Goal: Communication & Community: Answer question/provide support

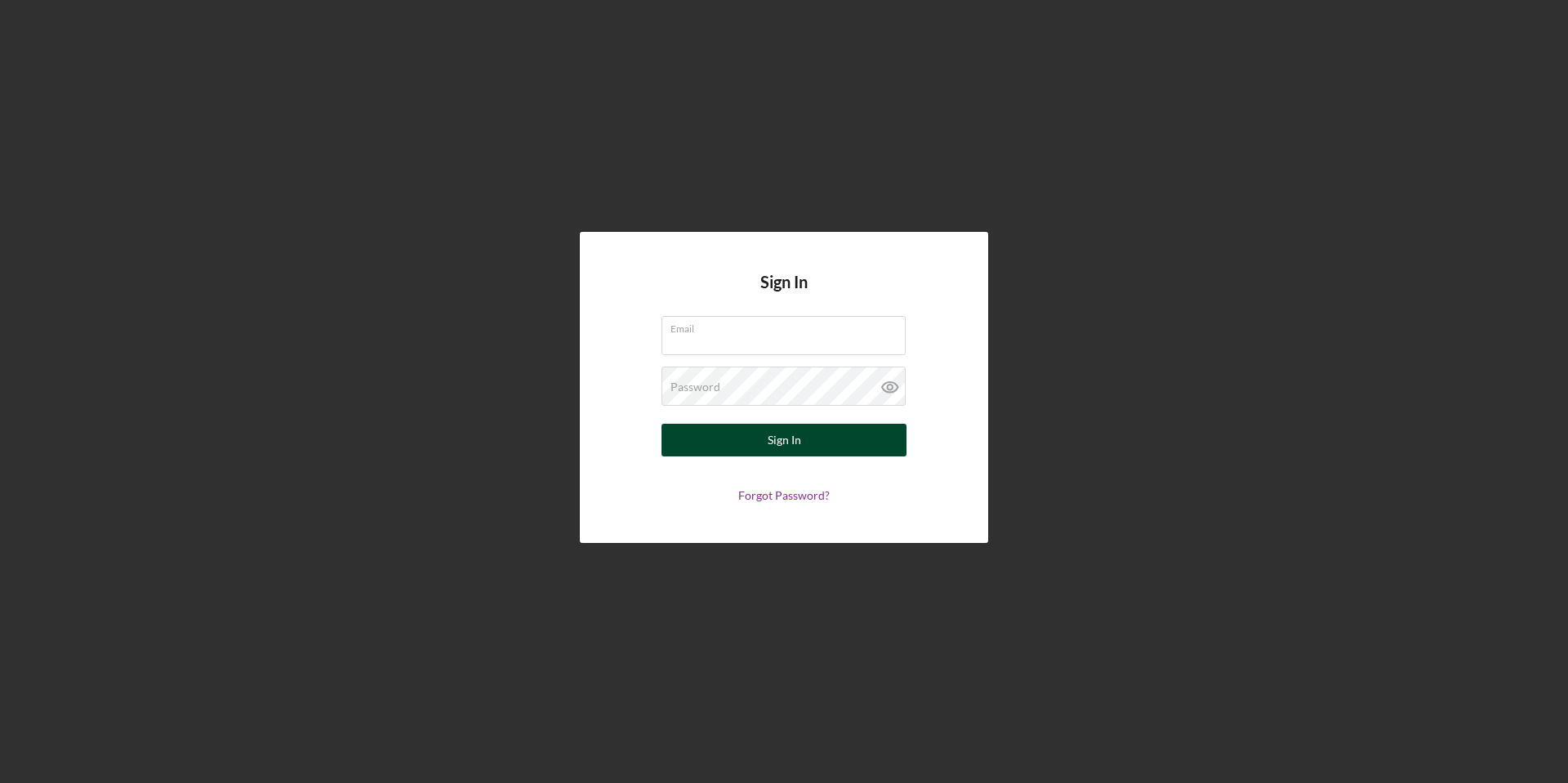
type input "[PERSON_NAME][EMAIL_ADDRESS][PERSON_NAME][DOMAIN_NAME]"
click at [770, 438] on div "Sign In" at bounding box center [784, 440] width 33 height 33
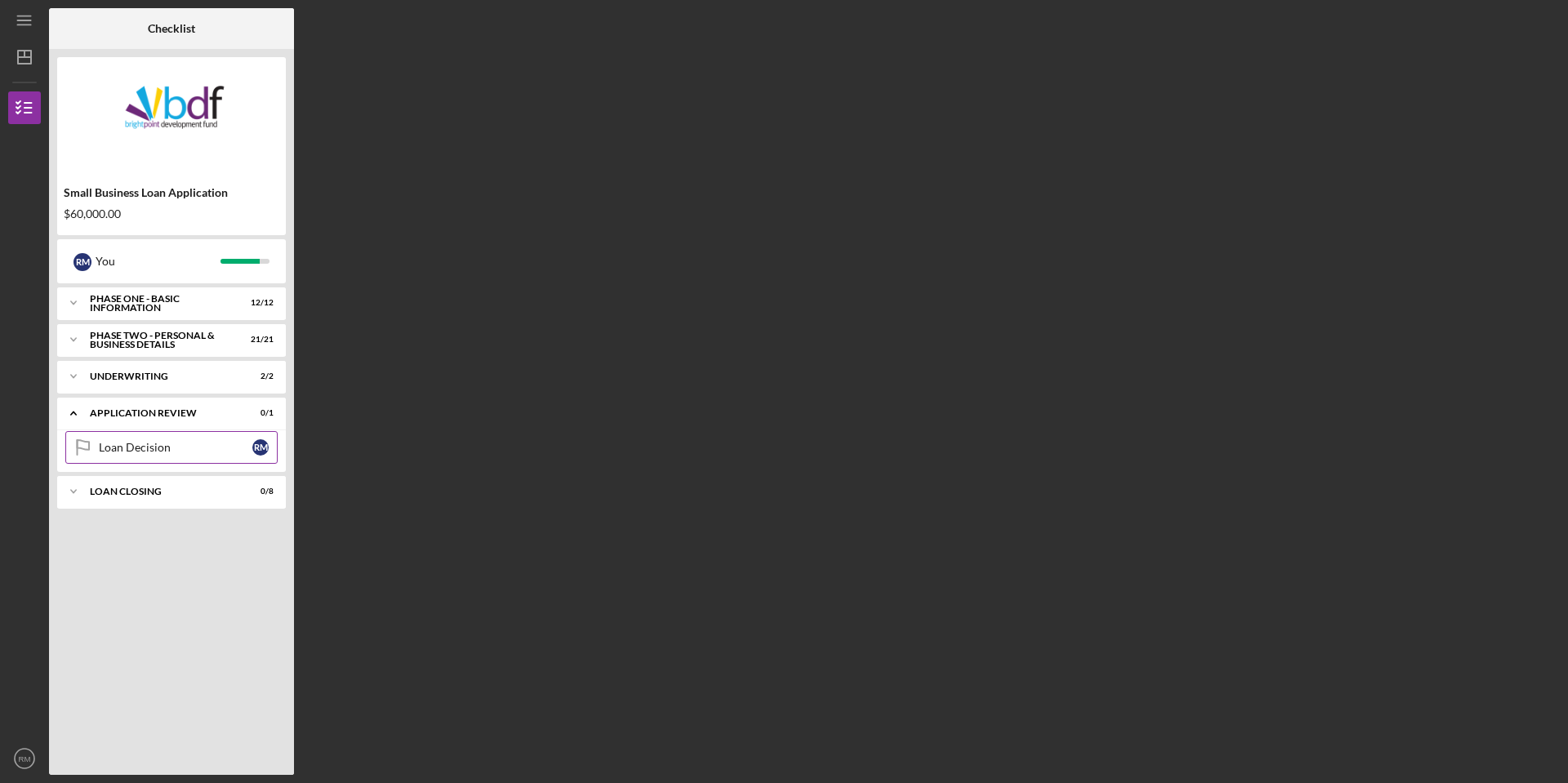
click at [186, 452] on div "Loan Decision" at bounding box center [175, 447] width 153 height 13
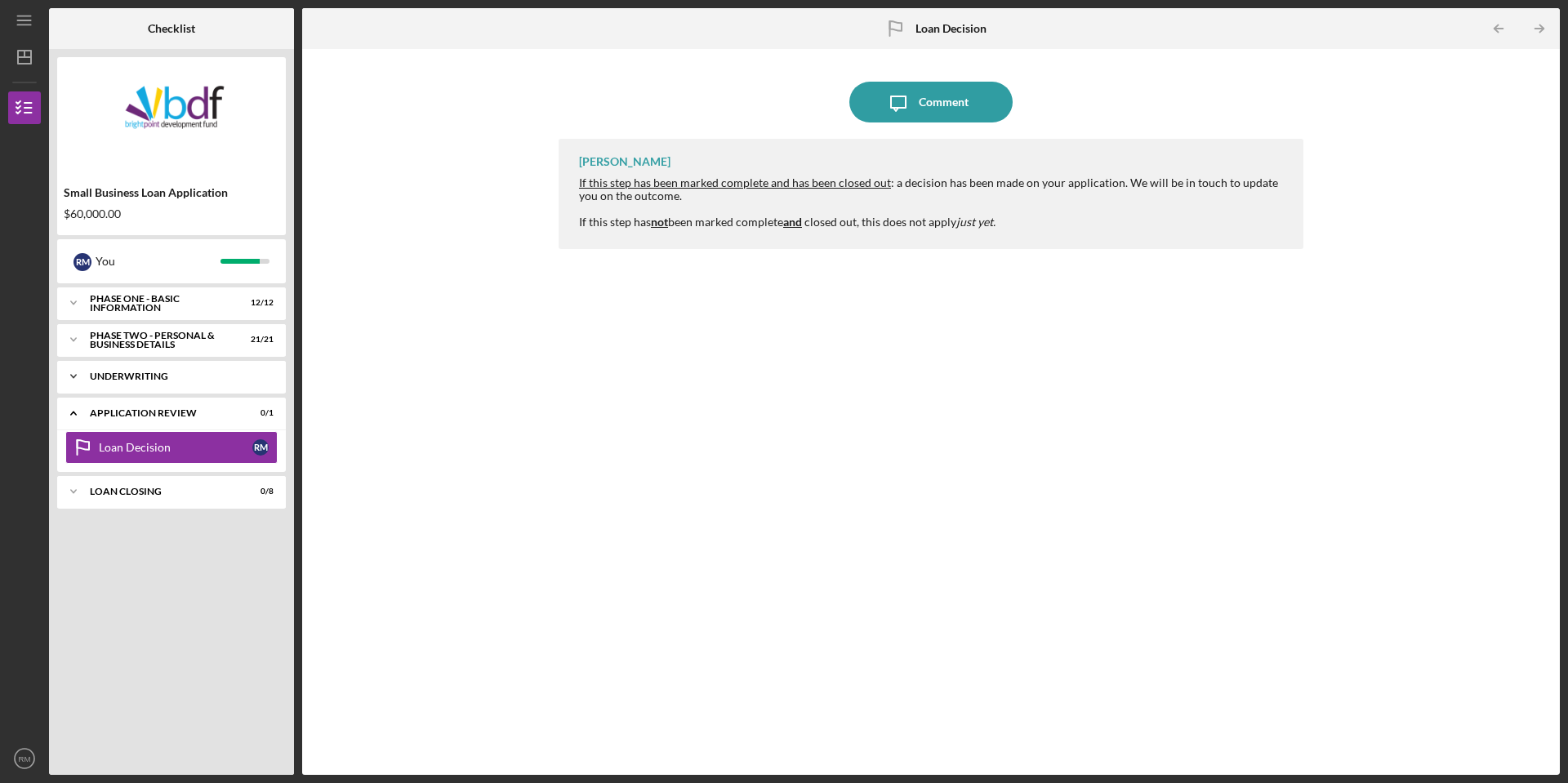
click at [165, 381] on div "Icon/Expander Underwriting 2 / 2" at bounding box center [171, 376] width 229 height 33
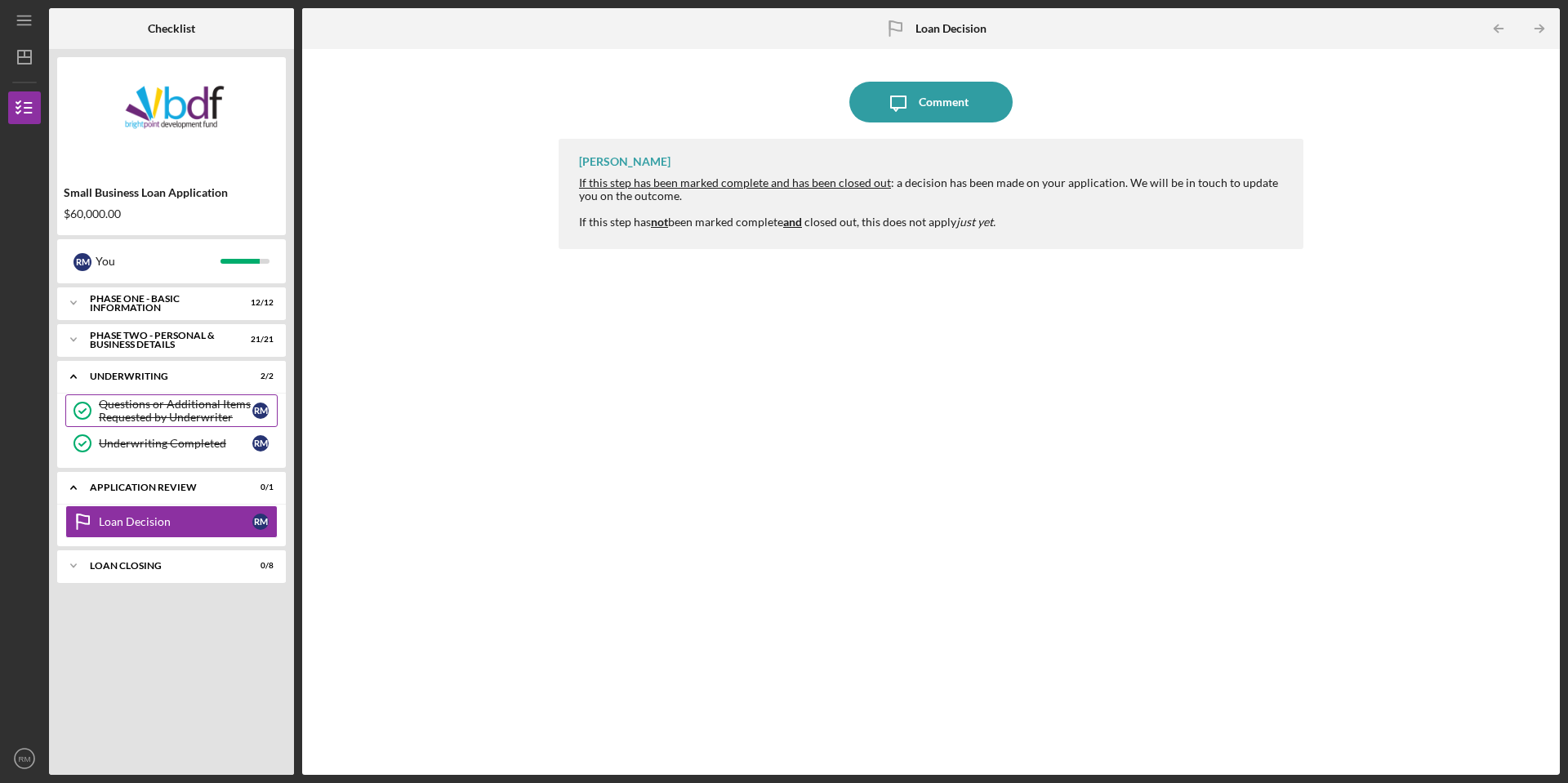
click at [169, 409] on div "Questions or Additional Items Requested by Underwriter" at bounding box center [175, 410] width 153 height 26
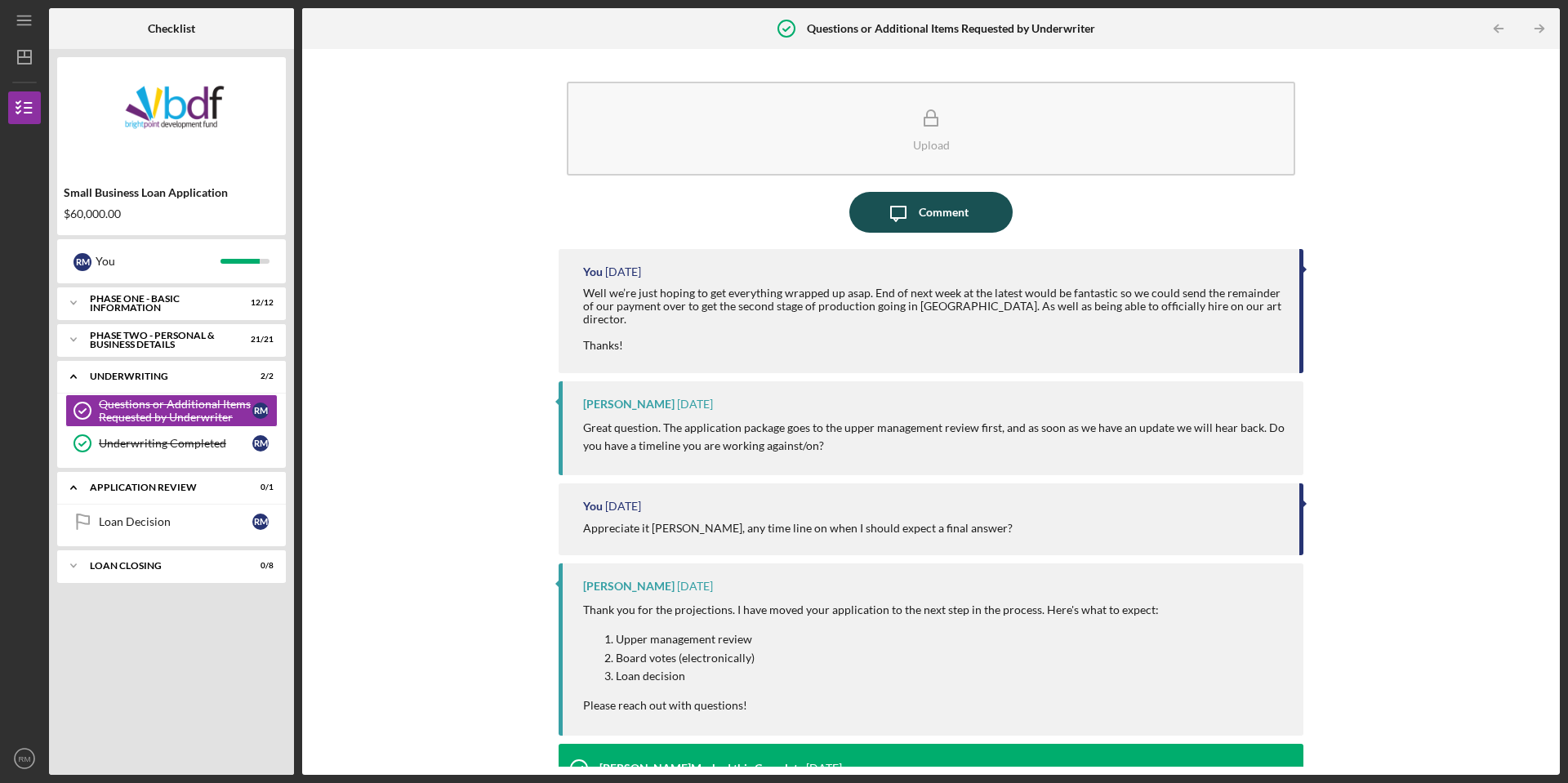
click at [931, 209] on div "Comment" at bounding box center [943, 212] width 50 height 41
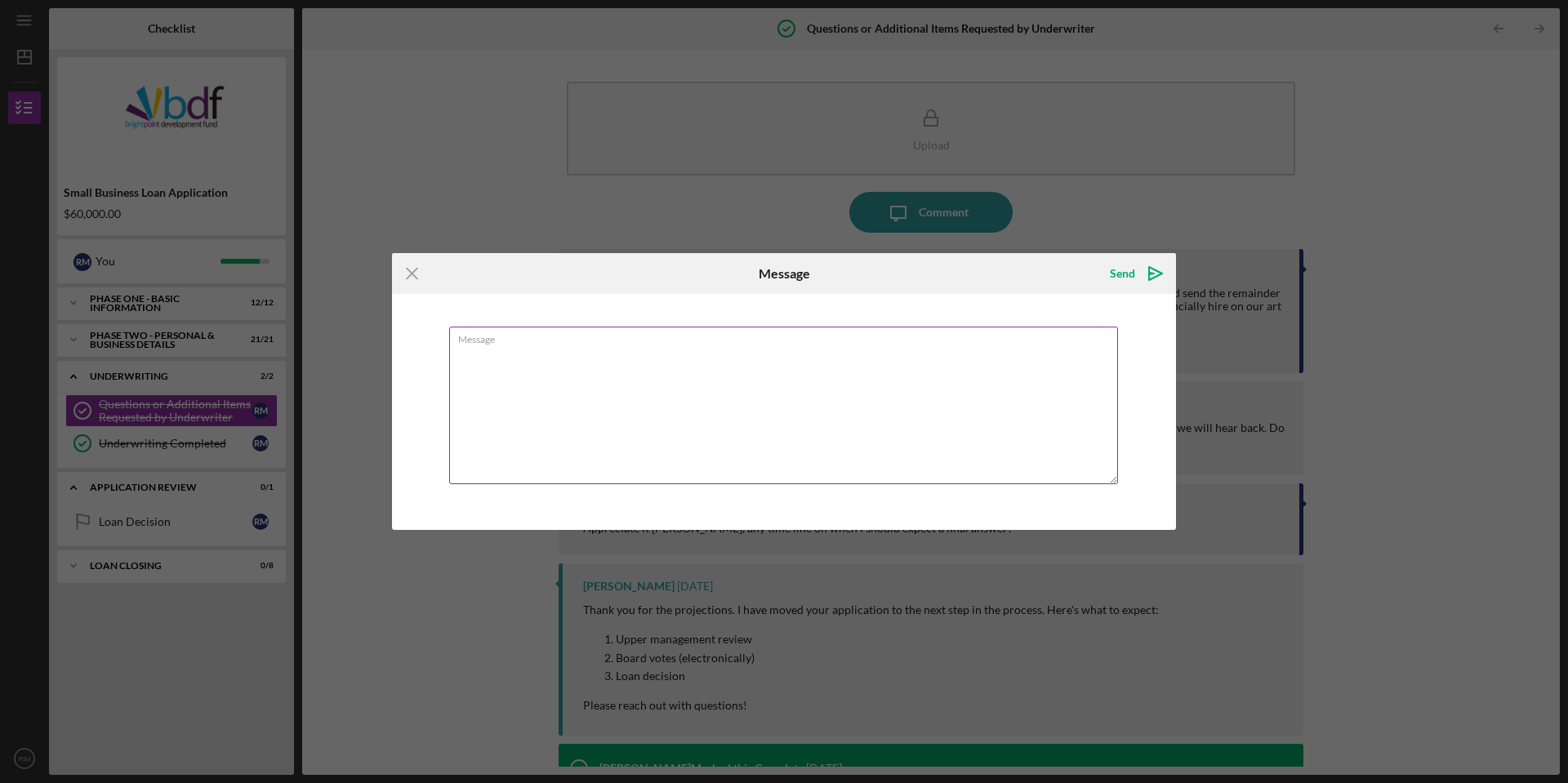
click at [557, 355] on textarea "Message" at bounding box center [783, 405] width 669 height 158
type textarea "Just touching base here to see if there has been any movement on a decision so …"
click at [1111, 270] on div "Send" at bounding box center [1122, 273] width 26 height 33
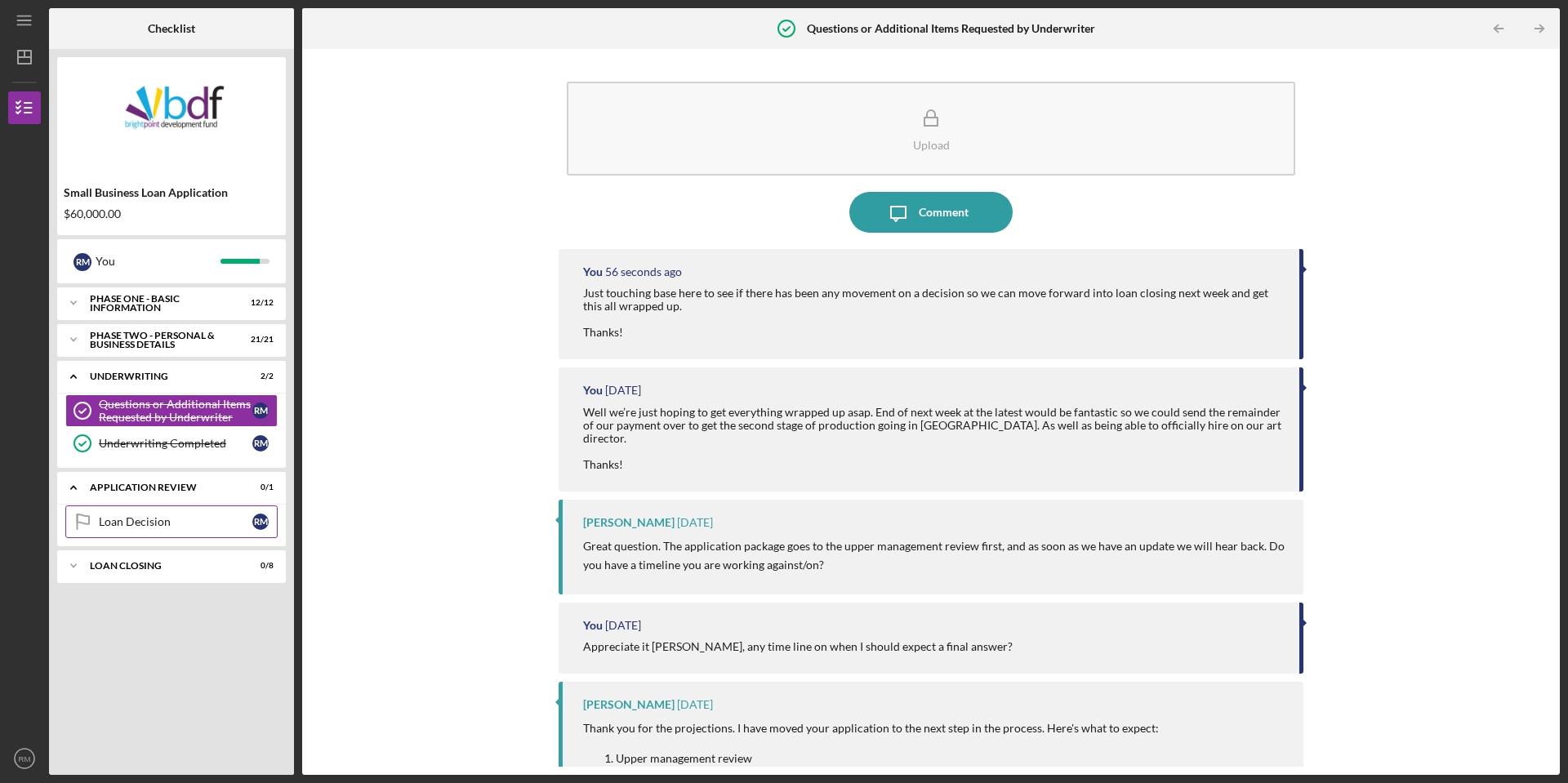
click at [147, 521] on div "Loan Decision" at bounding box center [175, 521] width 153 height 13
